Goal: Contribute content: Add original content to the website for others to see

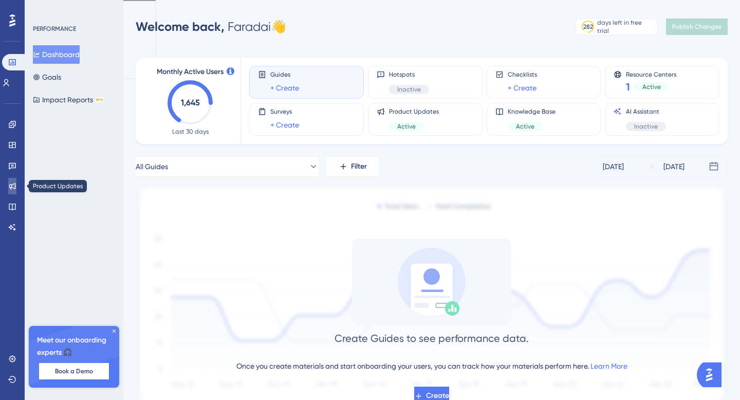
click at [12, 187] on icon at bounding box center [12, 186] width 7 height 7
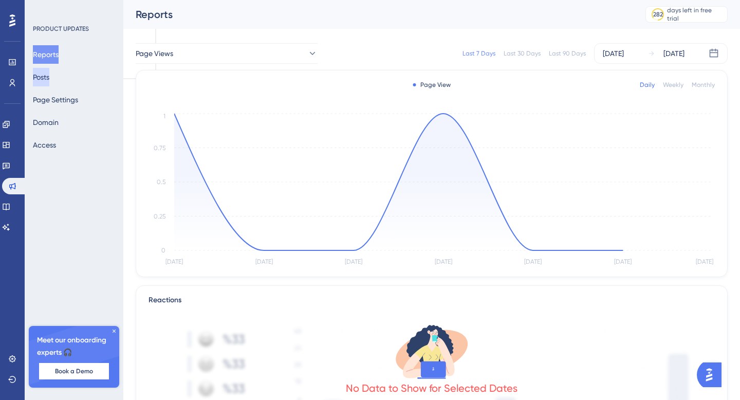
click at [48, 76] on button "Posts" at bounding box center [41, 77] width 16 height 19
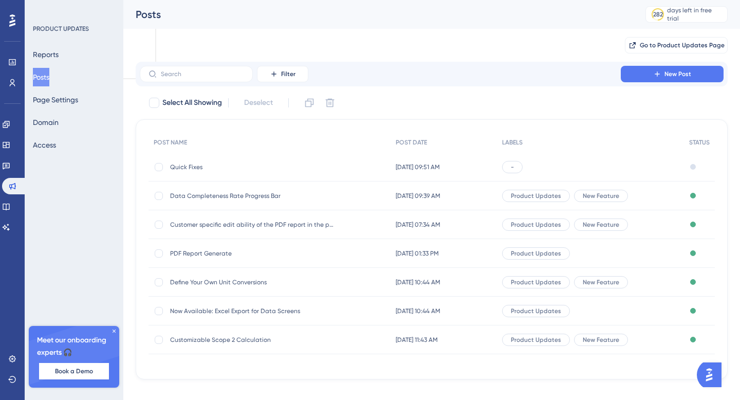
click at [256, 194] on span "Data Completeness Rate Progress Bar" at bounding box center [252, 196] width 164 height 8
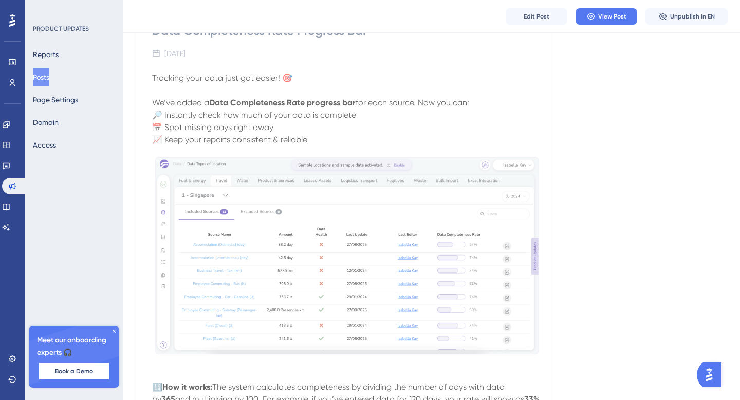
scroll to position [133, 0]
click at [279, 106] on strong "Data Completeness Rate progress bar" at bounding box center [282, 105] width 146 height 10
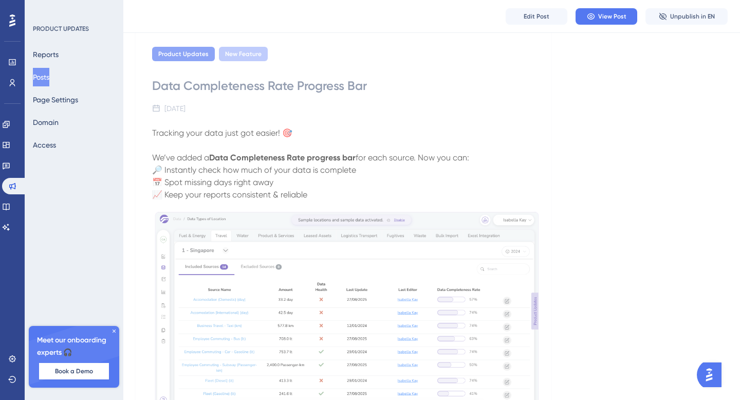
scroll to position [0, 0]
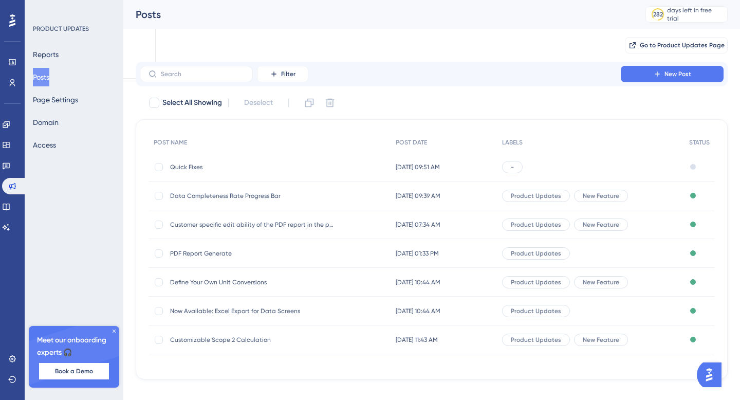
click at [231, 286] on div "Define Your Own Unit Conversions Define Your Own Unit Conversions" at bounding box center [252, 282] width 164 height 29
click at [654, 70] on icon at bounding box center [657, 74] width 8 height 8
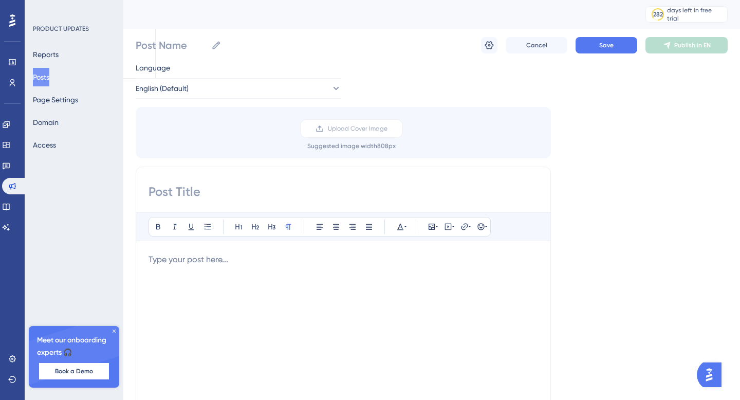
click at [190, 197] on input at bounding box center [344, 191] width 390 height 16
paste input "✨ New Feature: Edit Generated Reports at Client Level ✨"
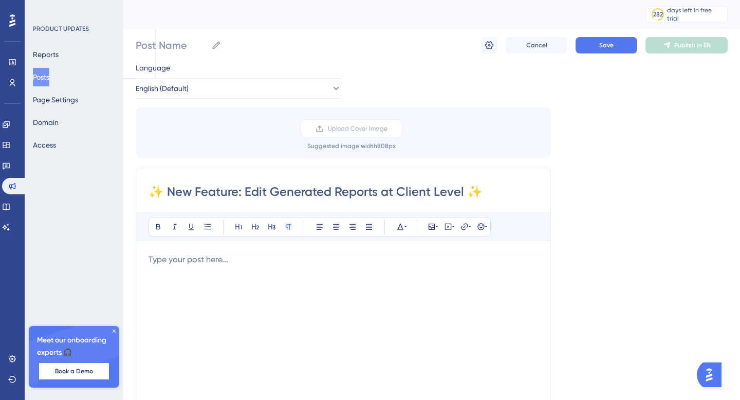
type input "✨ New Feature: Edit Generated Reports at Client Level ✨"
click at [199, 262] on p at bounding box center [344, 259] width 390 height 12
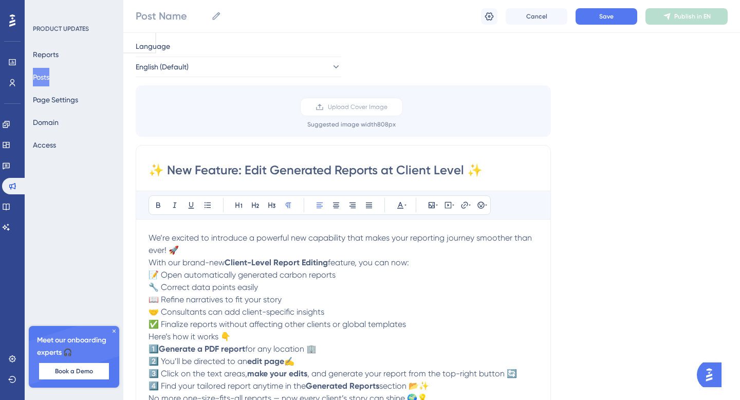
scroll to position [104, 0]
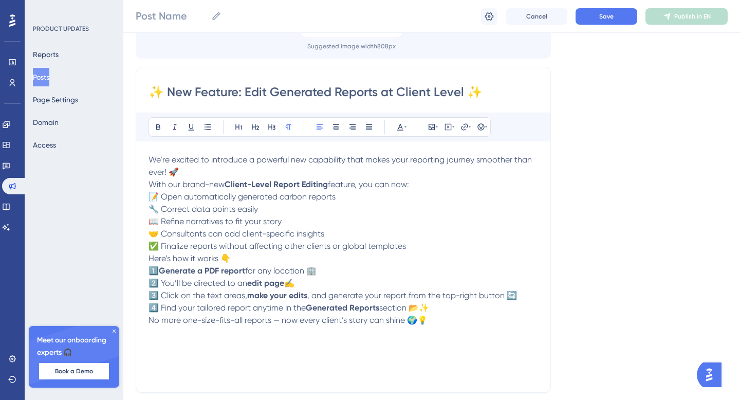
click at [188, 171] on p "We’re excited to introduce a powerful new capability that makes your reporting …" at bounding box center [344, 166] width 390 height 25
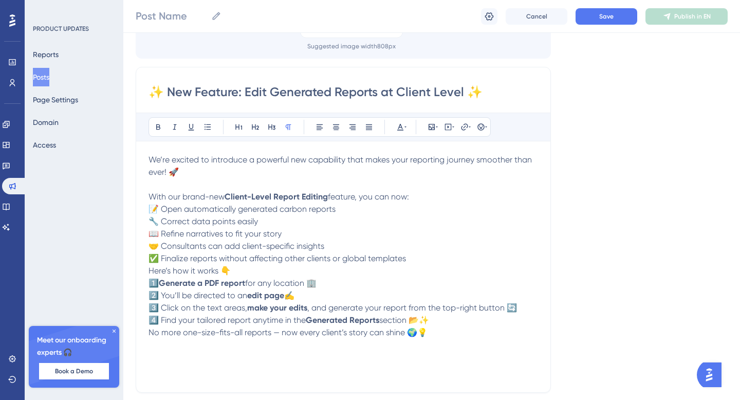
click at [416, 256] on p "With our brand-new Client-Level Report Editing feature, you can now: 📝 Open aut…" at bounding box center [344, 228] width 390 height 74
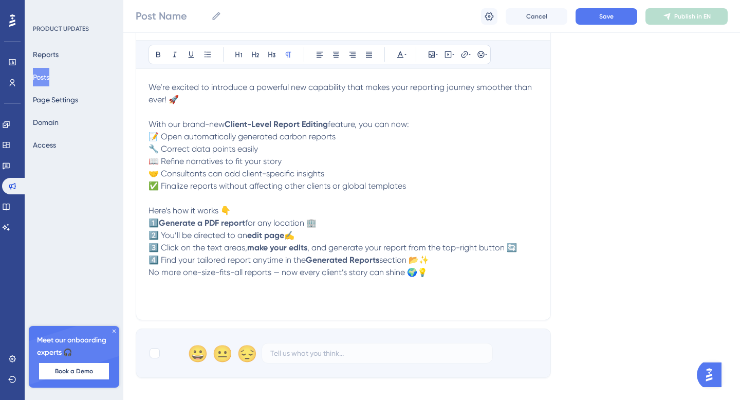
scroll to position [178, 0]
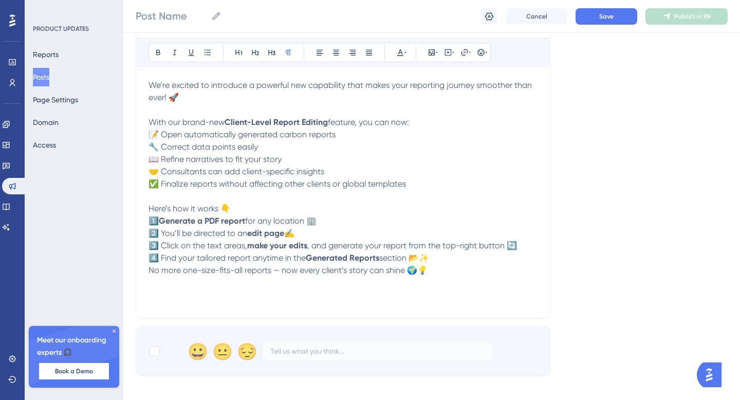
click at [438, 262] on p "Here’s how it works 👇 1️⃣ Generate a PDF report for any location 🏢 2️⃣ You’ll b…" at bounding box center [344, 233] width 390 height 62
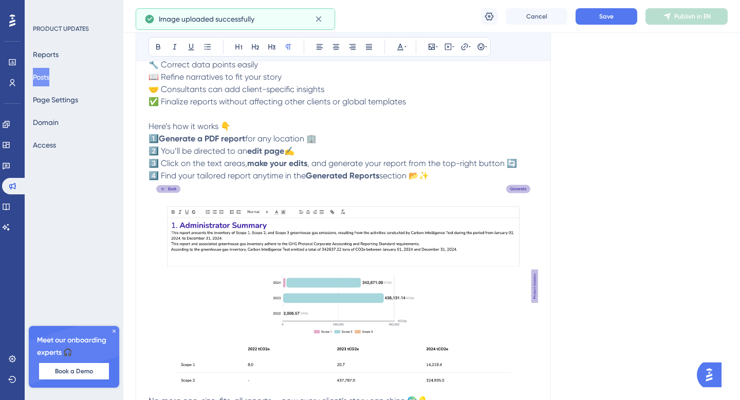
scroll to position [308, 0]
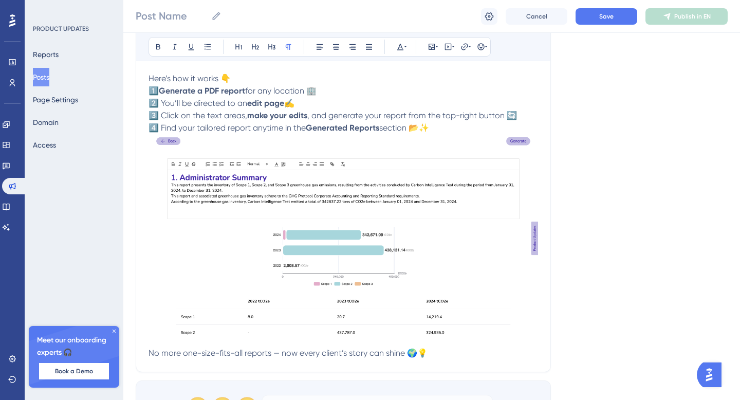
click at [438, 128] on p "Here’s how it works 👇 1️⃣ Generate a PDF report for any location 🏢 2️⃣ You’ll b…" at bounding box center [344, 103] width 390 height 62
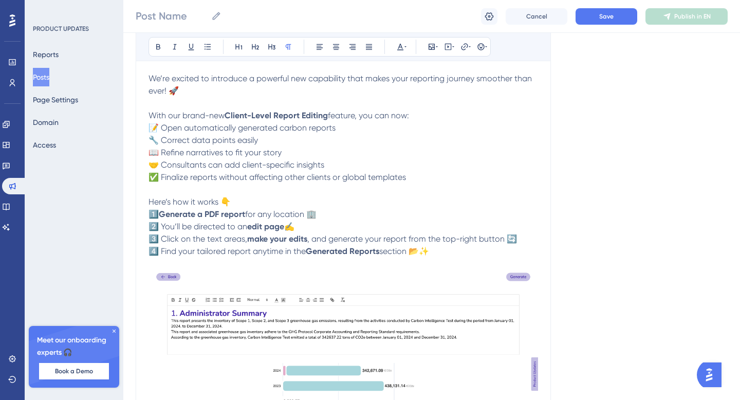
scroll to position [117, 0]
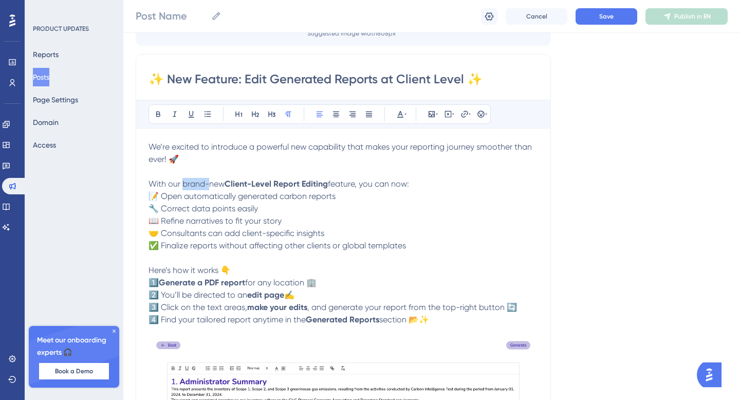
drag, startPoint x: 209, startPoint y: 184, endPoint x: 182, endPoint y: 180, distance: 26.5
click at [182, 180] on span "With our brand-new" at bounding box center [187, 184] width 76 height 10
click at [321, 208] on p "With our new Client-Level Report Editing feature, you can now: 📝 Open automatic…" at bounding box center [344, 215] width 390 height 74
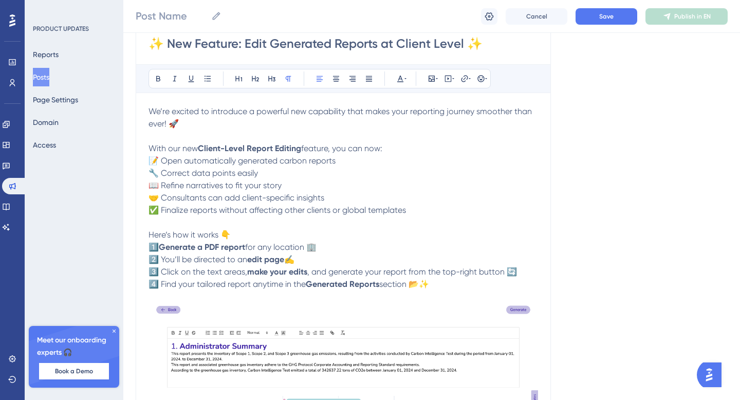
scroll to position [158, 0]
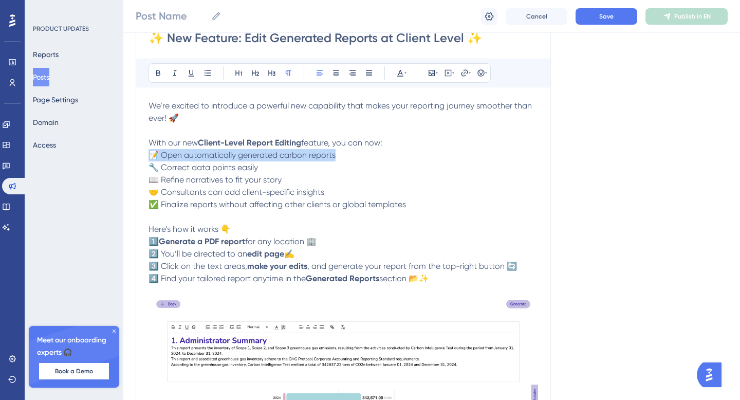
drag, startPoint x: 333, startPoint y: 152, endPoint x: 143, endPoint y: 156, distance: 190.2
click at [143, 156] on div "✨ New Feature: Edit Generated Reports at Client Level ✨ Bold Italic Underline B…" at bounding box center [343, 274] width 415 height 522
click at [258, 169] on p "With our new Client-Level Report Editing feature, you can now: 📝 Open automatic…" at bounding box center [344, 174] width 390 height 74
click at [418, 205] on p "With our new Client-Level Report Editing feature, you can now: 📝 Open automatic…" at bounding box center [344, 174] width 390 height 74
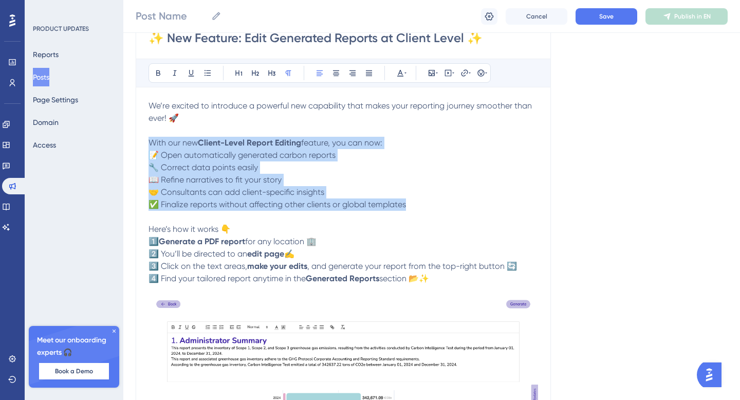
drag, startPoint x: 150, startPoint y: 142, endPoint x: 417, endPoint y: 200, distance: 274.0
click at [417, 200] on p "With our new Client-Level Report Editing feature, you can now: 📝 Open automatic…" at bounding box center [344, 174] width 390 height 74
copy p "With our new Client-Level Report Editing feature, you can now: 📝 Open automatic…"
click at [419, 201] on p "With our new Client-Level Report Editing feature, you can now: 📝 Open automatic…" at bounding box center [344, 174] width 390 height 74
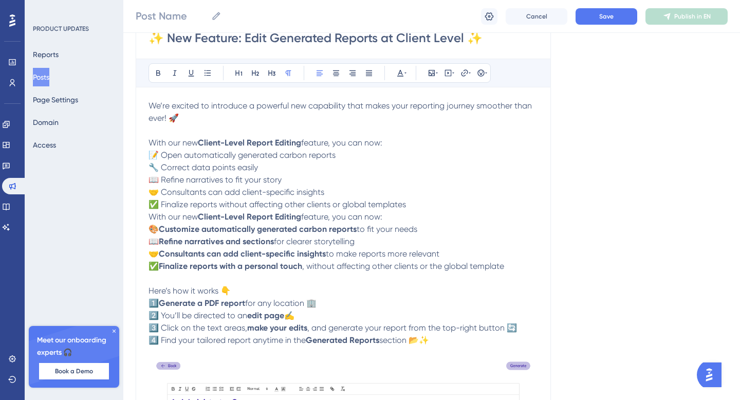
click at [410, 205] on p "With our new Client-Level Report Editing feature, you can now: 📝 Open automatic…" at bounding box center [344, 174] width 390 height 74
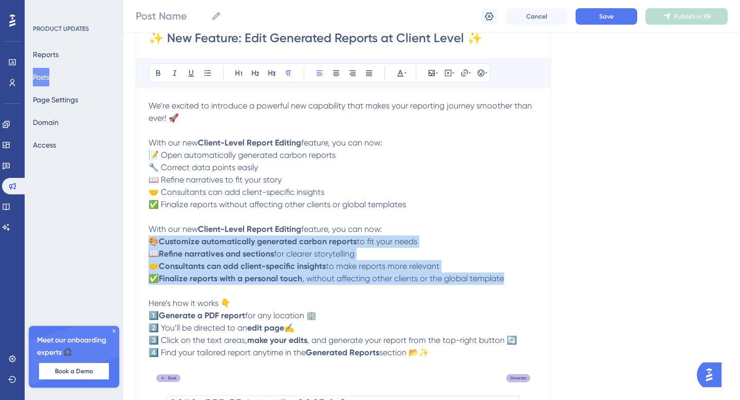
drag, startPoint x: 508, startPoint y: 279, endPoint x: 149, endPoint y: 242, distance: 361.2
click at [149, 242] on p "With our new Client-Level Report Editing feature, you can now: 🎨 Customize auto…" at bounding box center [344, 254] width 390 height 62
click at [158, 72] on icon at bounding box center [158, 73] width 4 height 6
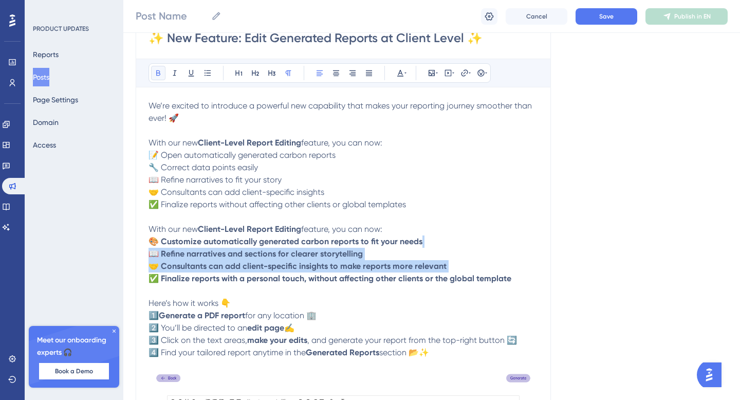
click at [158, 72] on icon at bounding box center [158, 73] width 4 height 6
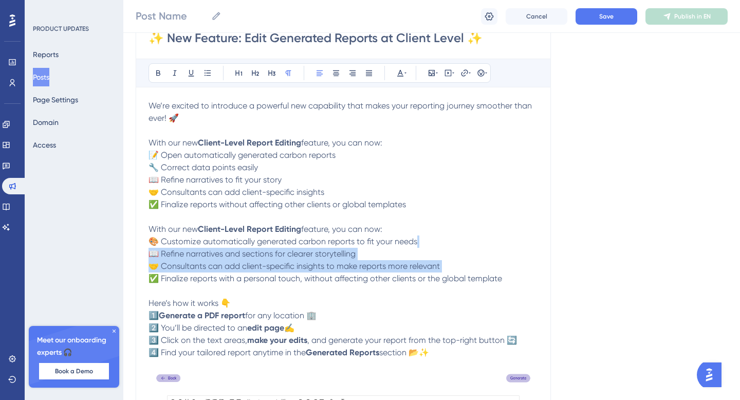
click at [358, 251] on p "With our new Client-Level Report Editing feature, you can now: 🎨 Customize auto…" at bounding box center [344, 254] width 390 height 62
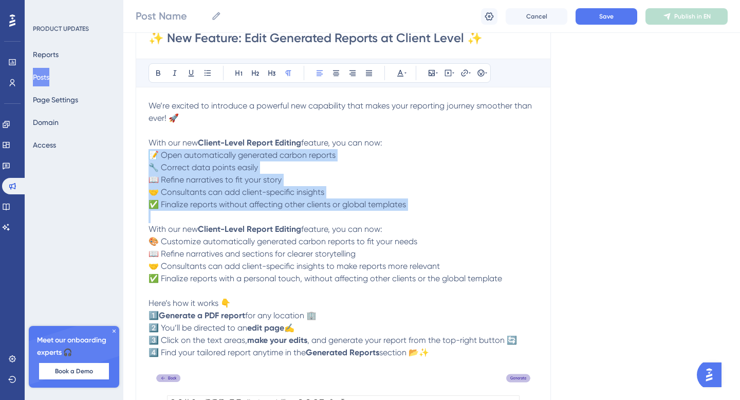
drag, startPoint x: 398, startPoint y: 216, endPoint x: 142, endPoint y: 159, distance: 262.7
click at [142, 159] on div "✨ New Feature: Edit Generated Reports at Client Level ✨ Bold Italic Underline B…" at bounding box center [343, 311] width 415 height 596
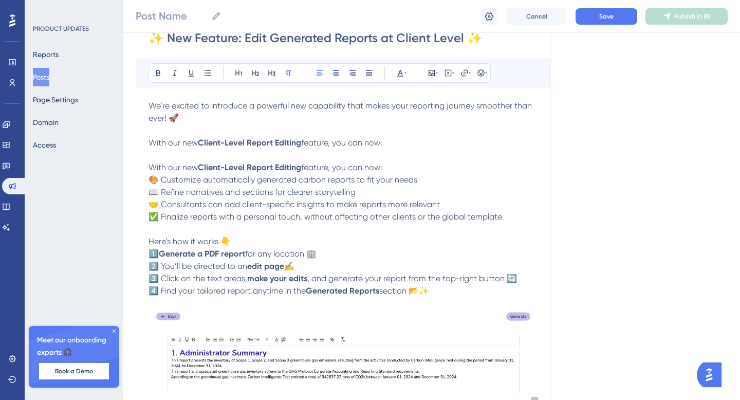
click at [393, 145] on p "With our new Client-Level Report Editing feature, you can now:" at bounding box center [344, 149] width 390 height 25
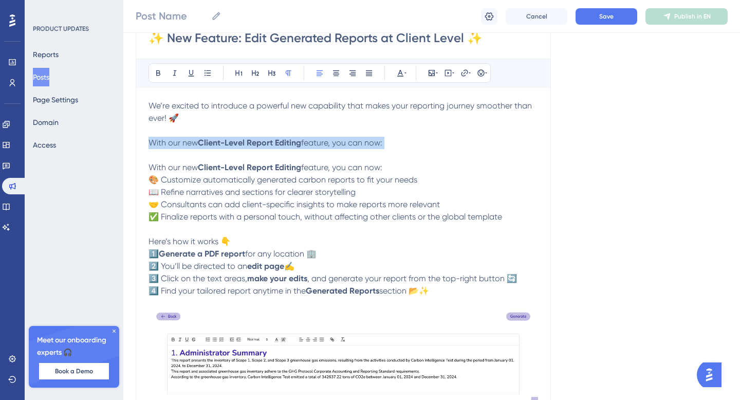
drag, startPoint x: 195, startPoint y: 154, endPoint x: 145, endPoint y: 138, distance: 52.2
click at [145, 138] on div "✨ New Feature: Edit Generated Reports at Client Level ✨ Bold Italic Underline B…" at bounding box center [343, 280] width 415 height 534
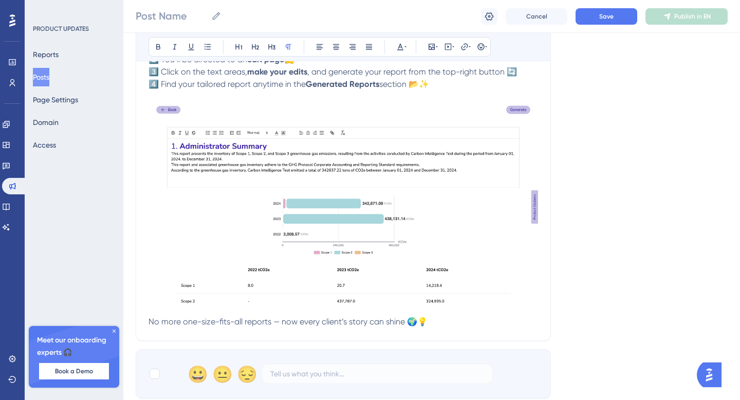
scroll to position [156, 0]
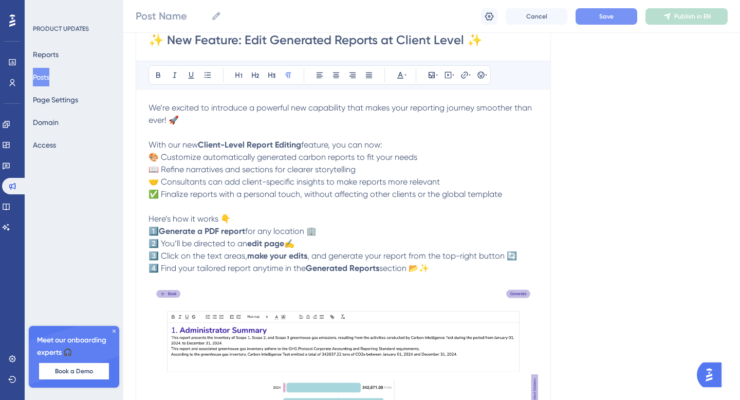
click at [583, 17] on button "Save" at bounding box center [607, 16] width 62 height 16
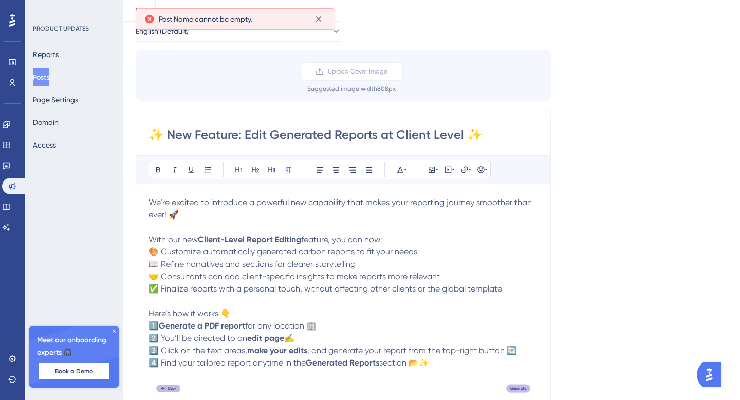
scroll to position [0, 0]
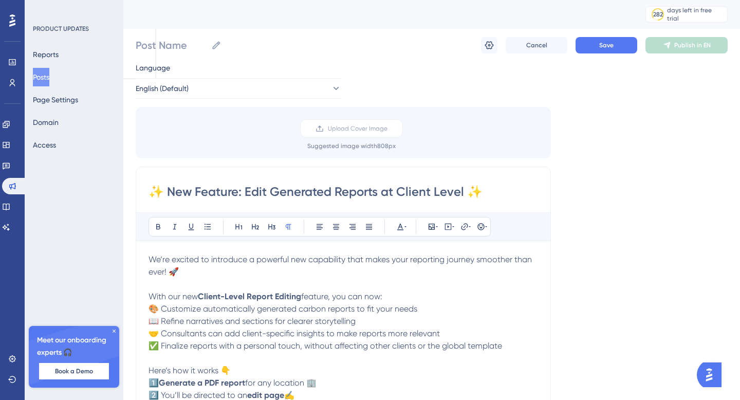
drag, startPoint x: 149, startPoint y: 193, endPoint x: 493, endPoint y: 193, distance: 344.3
click at [493, 193] on input "✨ New Feature: Edit Generated Reports at Client Level ✨" at bounding box center [344, 191] width 390 height 16
click at [158, 49] on input "Post Name" at bounding box center [171, 45] width 71 height 14
paste input "✨ New Feature: Edit Generated Reports at Client Level ✨"
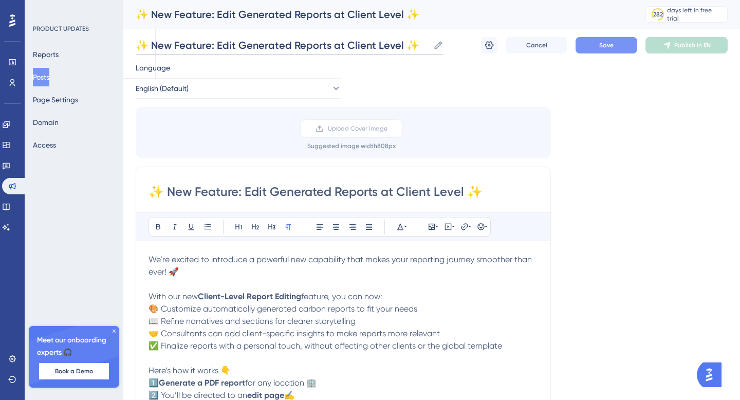
type input "✨ New Feature: Edit Generated Reports at Client Level ✨"
click at [598, 47] on button "Save" at bounding box center [607, 45] width 62 height 16
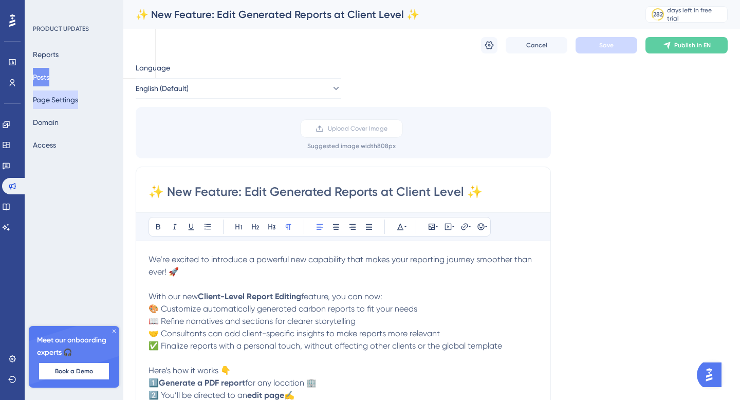
click at [56, 99] on button "Page Settings" at bounding box center [55, 99] width 45 height 19
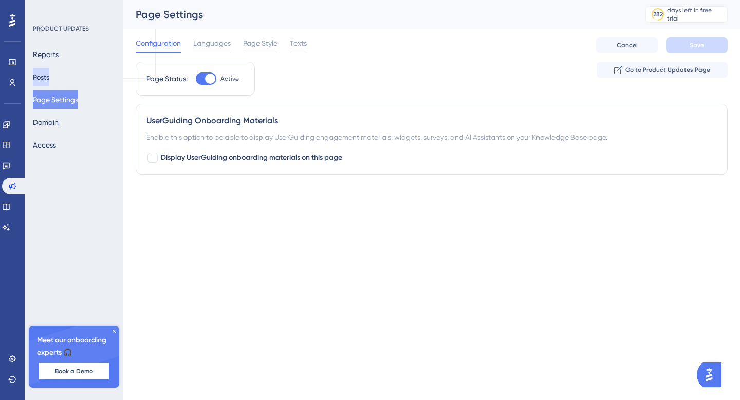
click at [49, 72] on button "Posts" at bounding box center [41, 77] width 16 height 19
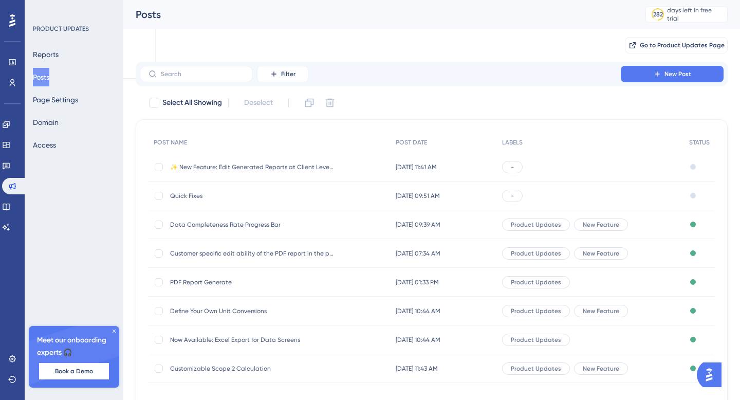
click at [238, 227] on span "Data Completeness Rate Progress Bar" at bounding box center [252, 224] width 164 height 8
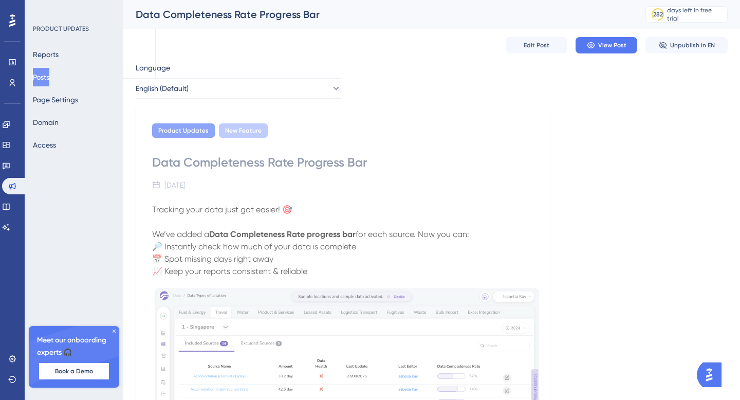
click at [49, 78] on button "Posts" at bounding box center [41, 77] width 16 height 19
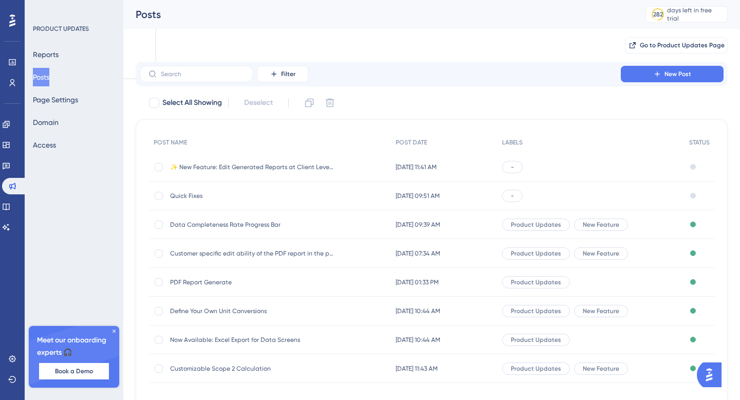
click at [274, 167] on span "✨ New Feature: Edit Generated Reports at Client Level ✨" at bounding box center [252, 167] width 164 height 8
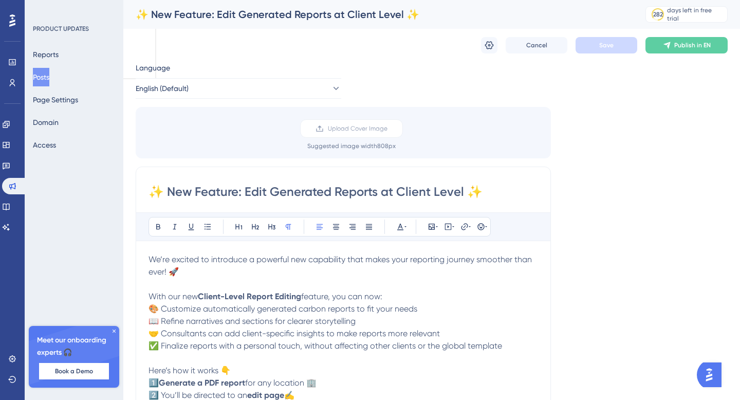
click at [478, 192] on input "✨ New Feature: Edit Generated Reports at Client Level ✨" at bounding box center [344, 191] width 390 height 16
type input "✨ New Feature: Edit Generated Reports at Client Level"
click at [407, 11] on div "✨ New Feature: Edit Generated Reports at Client Level ✨" at bounding box center [378, 14] width 484 height 14
click at [368, 11] on div "✨ New Feature: Edit Generated Reports at Client Level ✨" at bounding box center [378, 14] width 484 height 14
click at [339, 12] on div "✨ New Feature: Edit Generated Reports at Client Level ✨" at bounding box center [378, 14] width 484 height 14
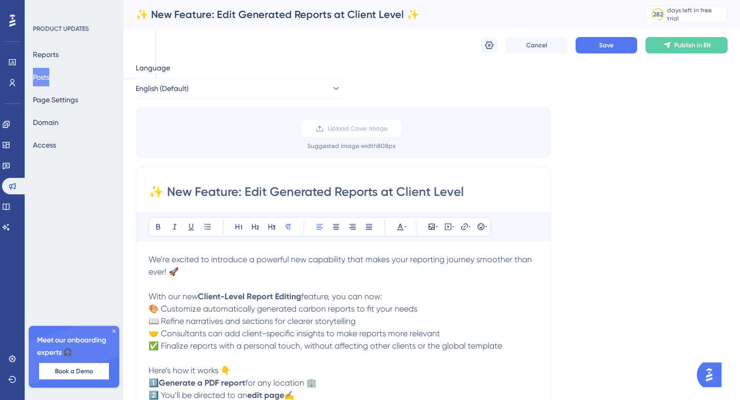
click at [339, 12] on div "✨ New Feature: Edit Generated Reports at Client Level ✨" at bounding box center [378, 14] width 484 height 14
click at [382, 15] on div "✨ New Feature: Edit Generated Reports at Client Level ✨" at bounding box center [378, 14] width 484 height 14
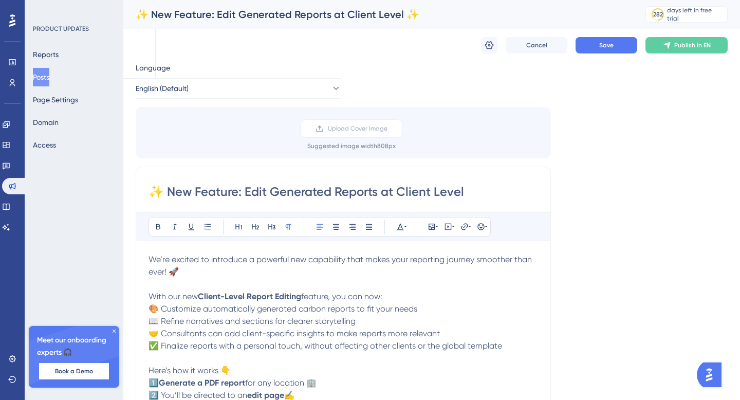
click at [382, 15] on div "✨ New Feature: Edit Generated Reports at Client Level ✨" at bounding box center [378, 14] width 484 height 14
click at [404, 14] on div "✨ New Feature: Edit Generated Reports at Client Level ✨" at bounding box center [378, 14] width 484 height 14
click at [362, 19] on div "✨ New Feature: Edit Generated Reports at Client Level ✨" at bounding box center [378, 14] width 484 height 14
click at [491, 42] on icon at bounding box center [489, 45] width 9 height 8
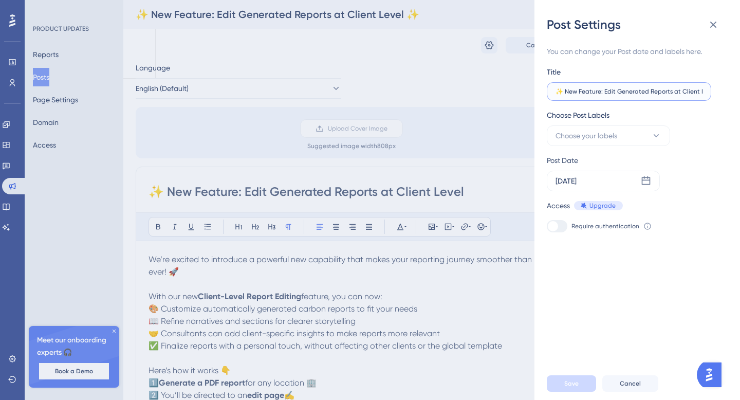
click at [690, 89] on input "✨ New Feature: Edit Generated Reports at Client Level ✨" at bounding box center [629, 91] width 147 height 7
click at [566, 385] on span "Save" at bounding box center [571, 383] width 14 height 8
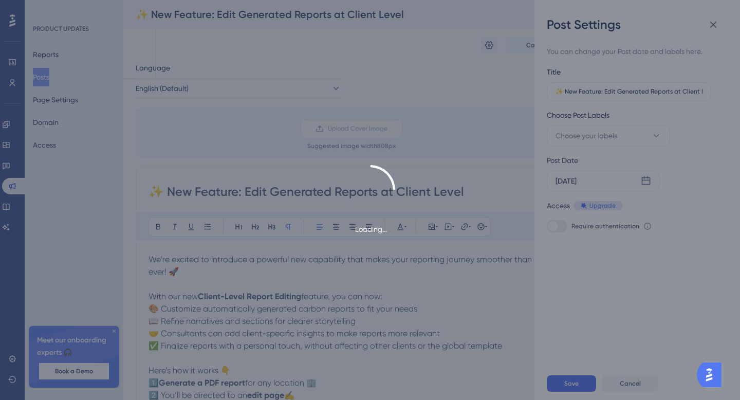
type input "✨ New Feature: Edit Generated Reports at Client Level"
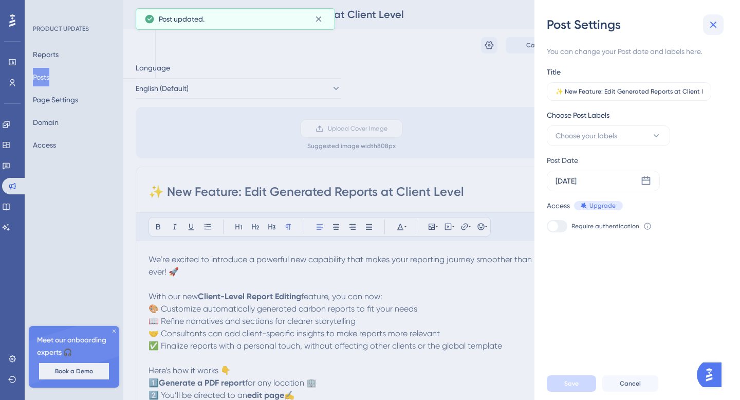
click at [717, 25] on icon at bounding box center [713, 25] width 12 height 12
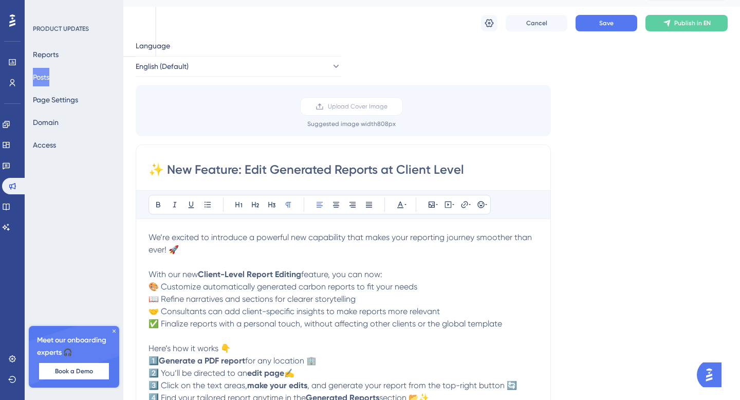
scroll to position [23, 0]
drag, startPoint x: 245, startPoint y: 170, endPoint x: 167, endPoint y: 170, distance: 78.1
click at [167, 170] on input "✨ New Feature: Edit Generated Reports at Client Level" at bounding box center [344, 168] width 390 height 16
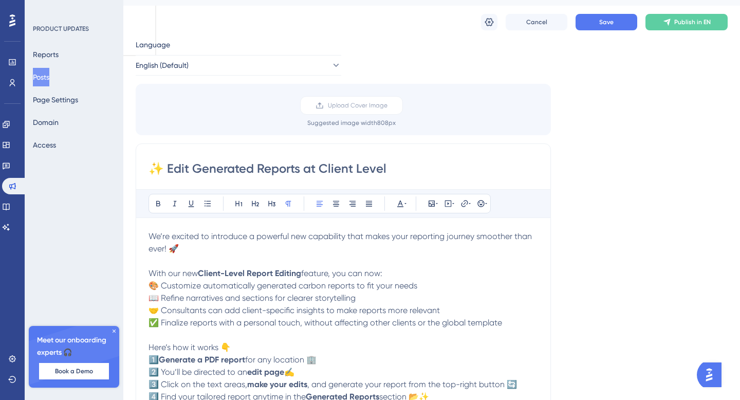
scroll to position [0, 0]
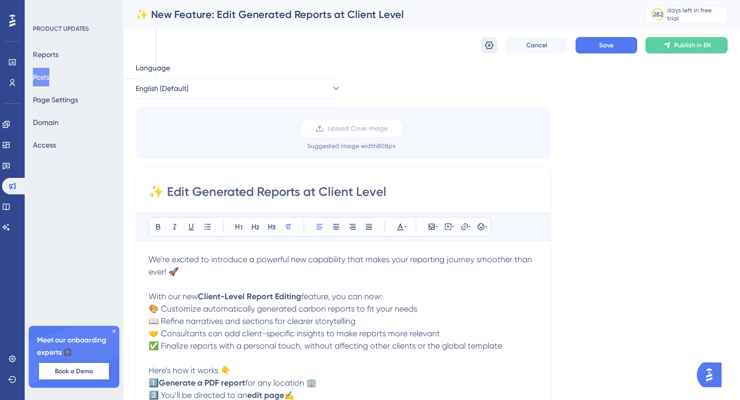
type input "✨ Edit Generated Reports at Client Level"
click at [493, 45] on icon at bounding box center [489, 45] width 9 height 8
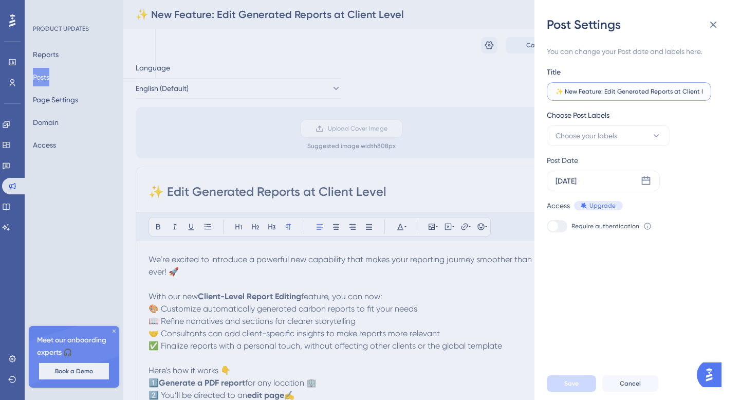
drag, startPoint x: 602, startPoint y: 93, endPoint x: 551, endPoint y: 89, distance: 51.0
click at [551, 89] on label "✨ New Feature: Edit Generated Reports at Client Level" at bounding box center [629, 91] width 164 height 19
type input "Edit Generated Reports at Client Level"
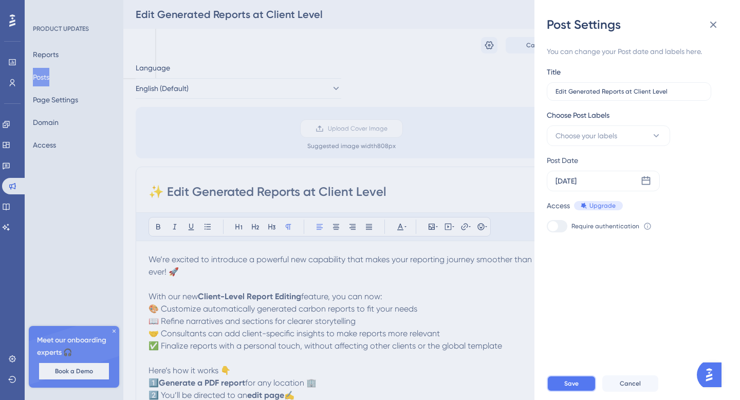
click at [574, 387] on span "Save" at bounding box center [571, 383] width 14 height 8
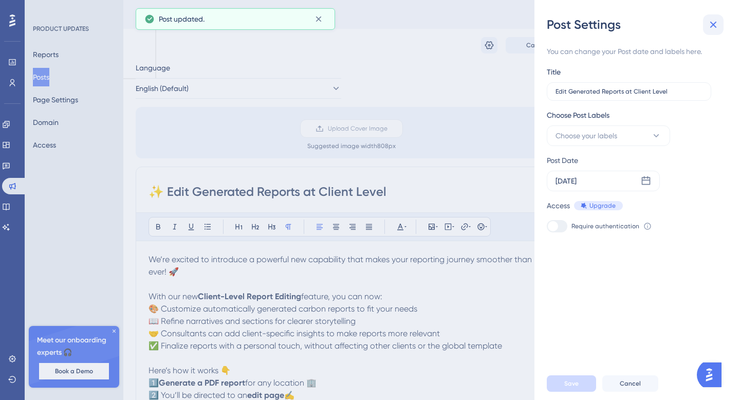
click at [708, 30] on icon at bounding box center [713, 25] width 12 height 12
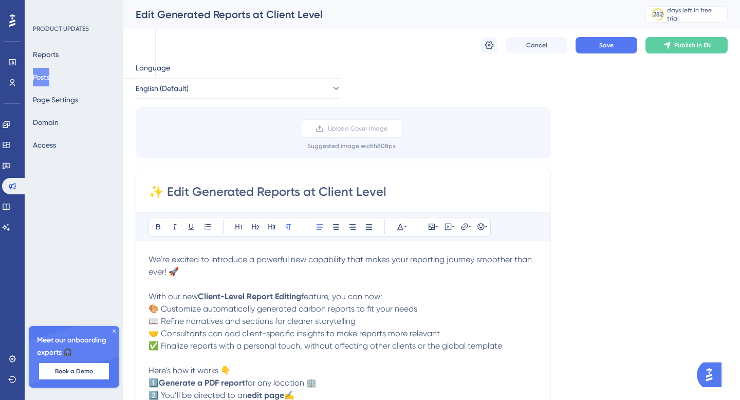
click at [165, 194] on input "✨ Edit Generated Reports at Client Level" at bounding box center [344, 191] width 390 height 16
type input "Edit Generated Reports at Client Level"
click at [598, 50] on button "Save" at bounding box center [607, 45] width 62 height 16
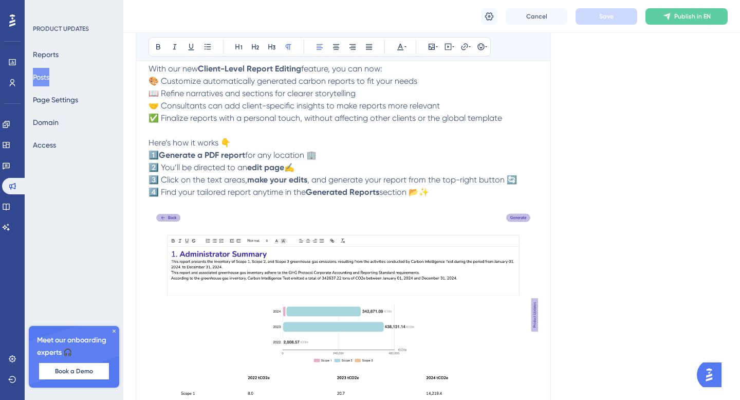
scroll to position [191, 0]
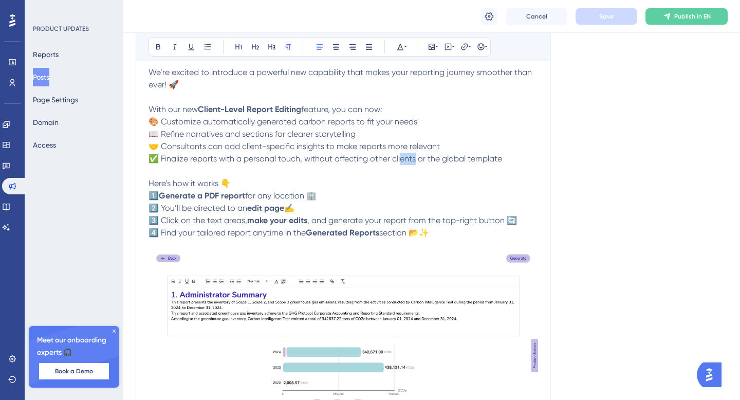
drag, startPoint x: 413, startPoint y: 160, endPoint x: 400, endPoint y: 159, distance: 12.9
click at [400, 159] on span "✅ Finalize reports with a personal touch, without affecting other clients or th…" at bounding box center [326, 159] width 354 height 10
click at [504, 160] on p "With our new Client-Level Report Editing feature, you can now: 🎨 Customize auto…" at bounding box center [344, 134] width 390 height 62
drag, startPoint x: 412, startPoint y: 159, endPoint x: 390, endPoint y: 155, distance: 22.0
click at [390, 155] on span "✅ Finalize reports with a personal touch, without affecting other clients or th…" at bounding box center [326, 159] width 354 height 10
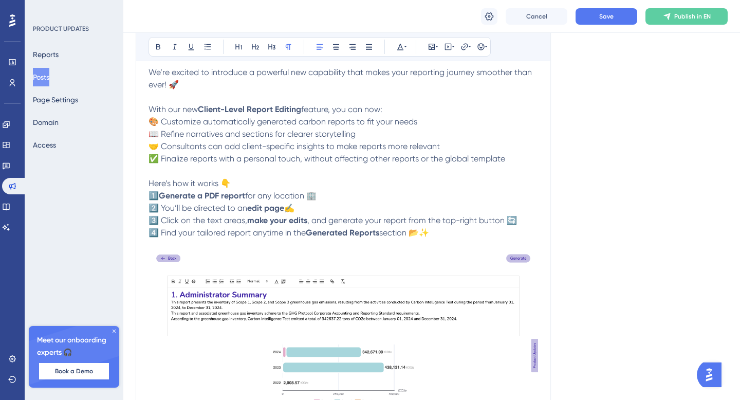
click at [505, 188] on p "Here’s how it works 👇 1️⃣ Generate a PDF report for any location 🏢 2️⃣ You’ll b…" at bounding box center [344, 208] width 390 height 62
click at [457, 136] on p "With our new Client-Level Report Editing feature, you can now: 🎨 Customize auto…" at bounding box center [344, 134] width 390 height 62
click at [448, 150] on p "With our new Client-Level Report Editing feature, you can now: 🎨 Customize auto…" at bounding box center [344, 134] width 390 height 62
click at [599, 23] on button "Save" at bounding box center [607, 16] width 62 height 16
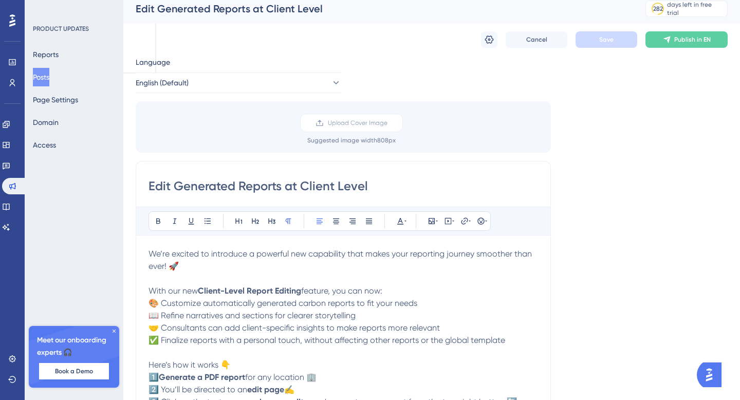
scroll to position [0, 0]
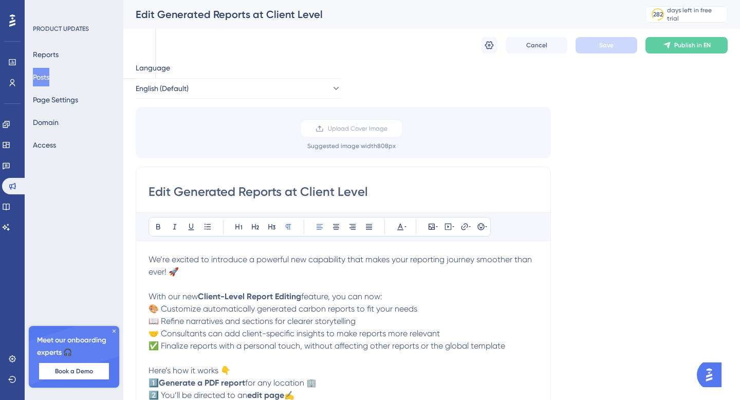
click at [49, 76] on button "Posts" at bounding box center [41, 77] width 16 height 19
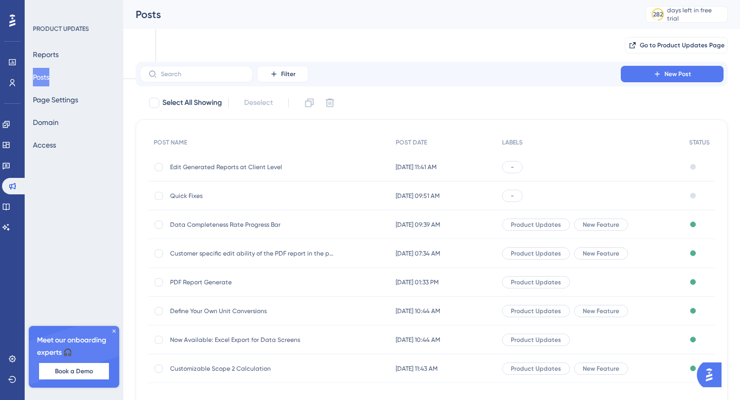
click at [246, 169] on span "Edit Generated Reports at Client Level" at bounding box center [252, 167] width 164 height 8
click at [514, 164] on span "-" at bounding box center [512, 167] width 3 height 8
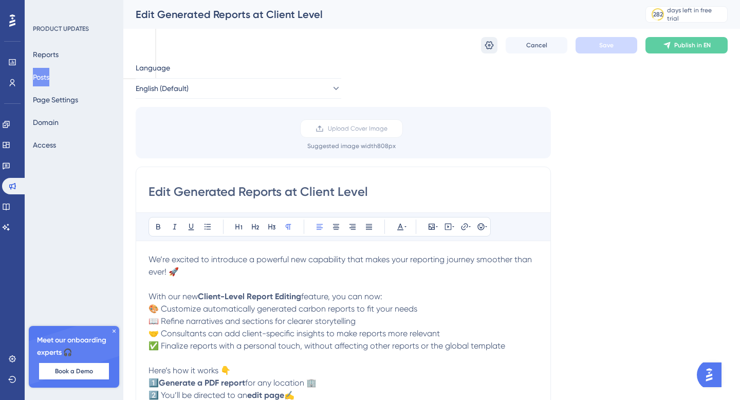
click at [488, 45] on icon at bounding box center [489, 45] width 9 height 8
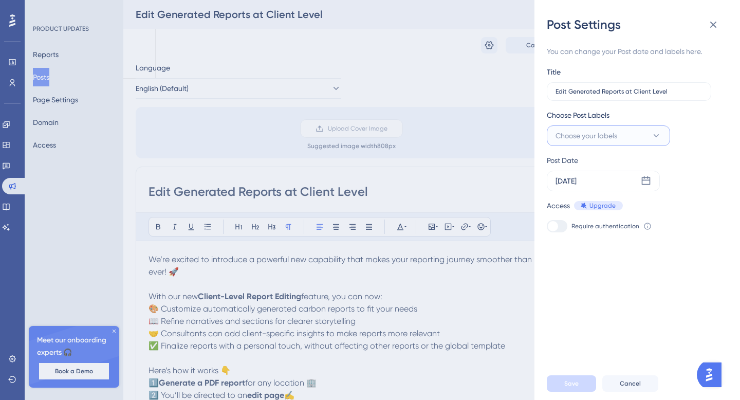
click at [610, 134] on span "Choose your labels" at bounding box center [587, 136] width 62 height 12
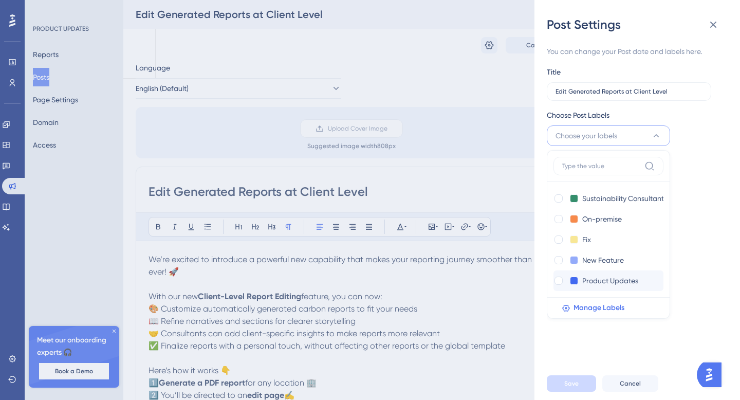
scroll to position [20, 0]
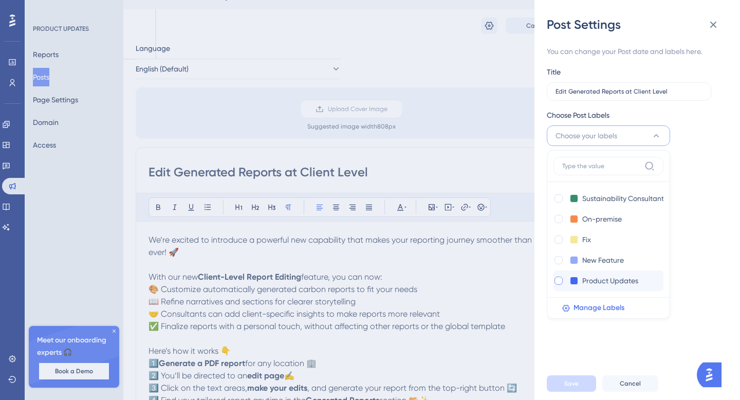
click at [556, 280] on div at bounding box center [559, 280] width 8 height 8
checkbox input "true"
click at [558, 261] on div at bounding box center [559, 260] width 8 height 8
checkbox input "true"
click at [568, 381] on span "Save" at bounding box center [571, 383] width 14 height 8
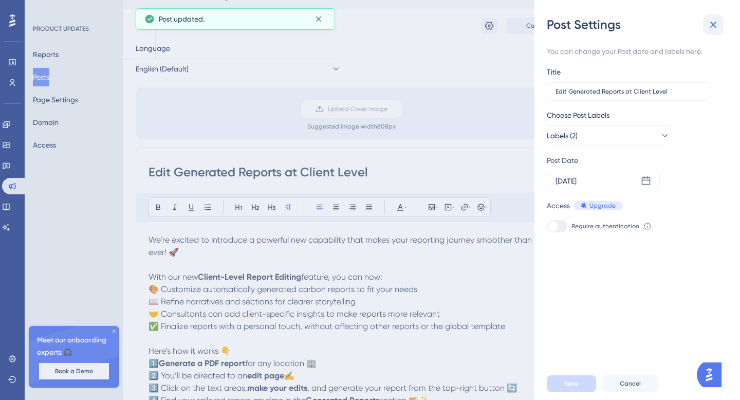
click at [713, 26] on icon at bounding box center [713, 25] width 12 height 12
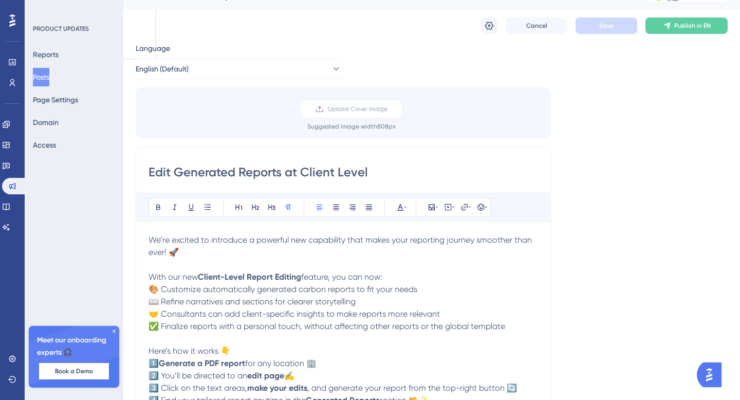
scroll to position [0, 0]
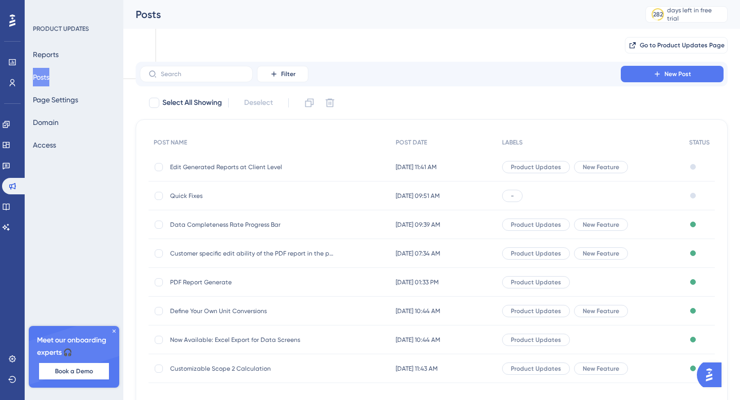
click at [257, 169] on span "Edit Generated Reports at Client Level" at bounding box center [252, 167] width 164 height 8
click at [239, 165] on span "Edit Generated Reports at Client Level" at bounding box center [252, 167] width 164 height 8
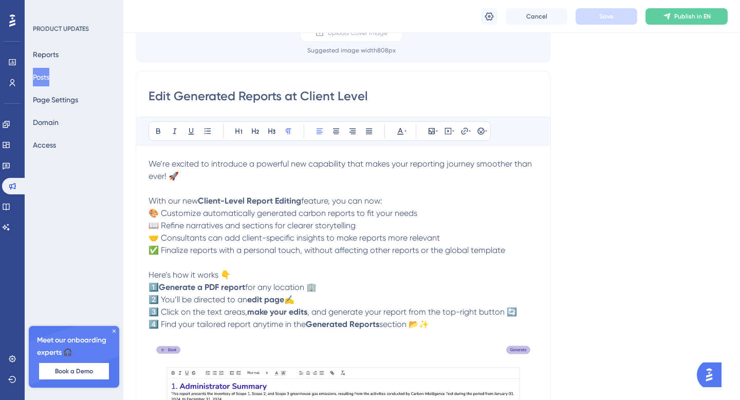
scroll to position [103, 0]
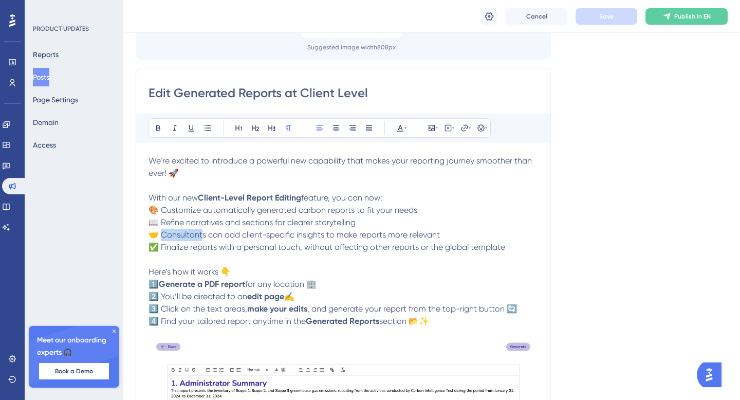
drag, startPoint x: 200, startPoint y: 235, endPoint x: 159, endPoint y: 231, distance: 41.3
click at [159, 231] on span "🤝 Consultants can add client-specific insights to make reports more relevant" at bounding box center [294, 235] width 291 height 10
click at [419, 232] on p "With our new Client-Level Report Editing feature, you can now: 🎨 Customize auto…" at bounding box center [344, 223] width 390 height 62
click at [604, 15] on span "Save" at bounding box center [606, 16] width 14 height 8
